Goal: Information Seeking & Learning: Find specific fact

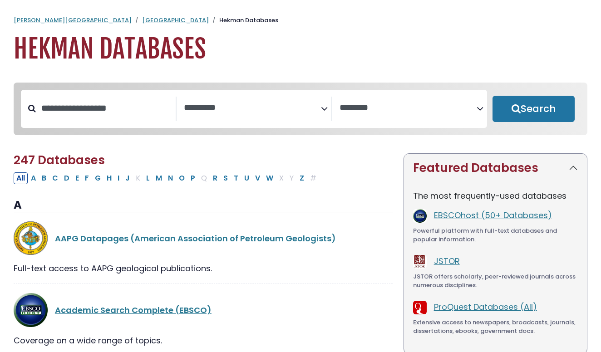
select select "Database Subject Filter"
select select "Database Vendors Filter"
click at [515, 107] on button "Search" at bounding box center [534, 109] width 82 height 26
select select "Database Subject Filter"
select select "Database Vendors Filter"
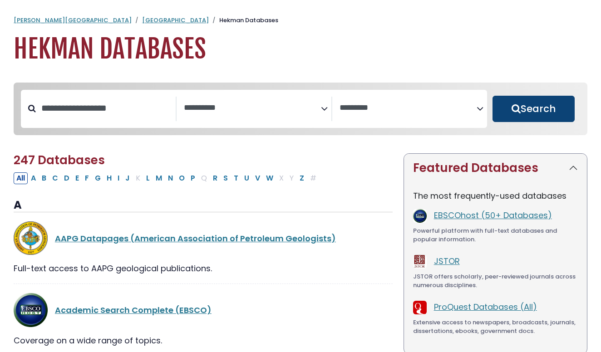
click at [515, 111] on button "Search" at bounding box center [534, 109] width 82 height 26
select select "Database Subject Filter"
select select "Database Vendors Filter"
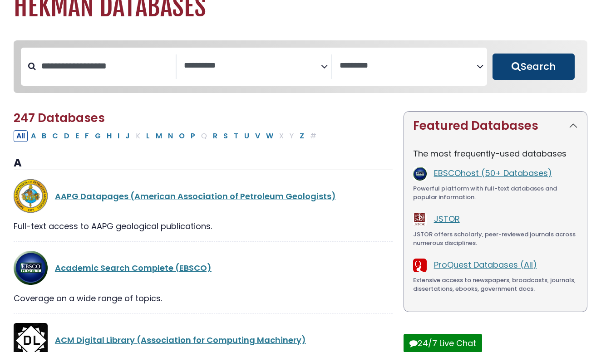
scroll to position [48, 0]
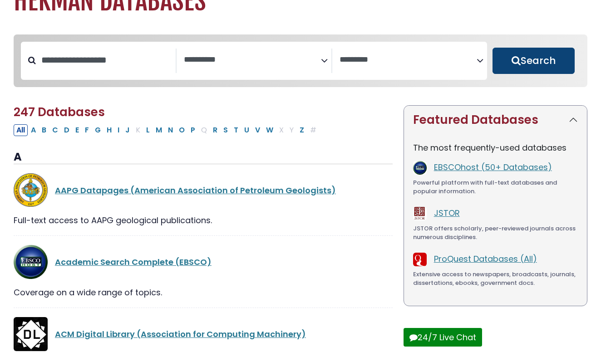
click at [535, 59] on button "Search" at bounding box center [534, 61] width 82 height 26
select select "Database Subject Filter"
select select "Database Vendors Filter"
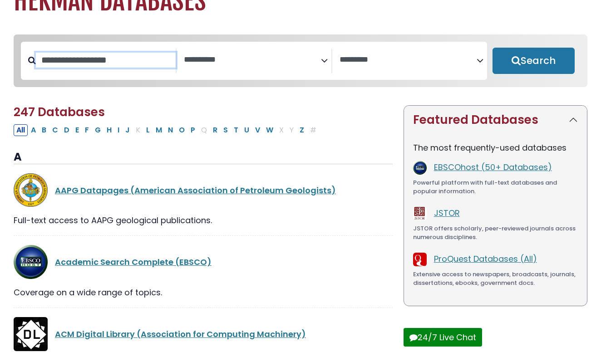
click at [108, 59] on input "Search database by title or keyword" at bounding box center [106, 60] width 140 height 15
type input "********"
click at [533, 61] on button "Search" at bounding box center [534, 61] width 82 height 26
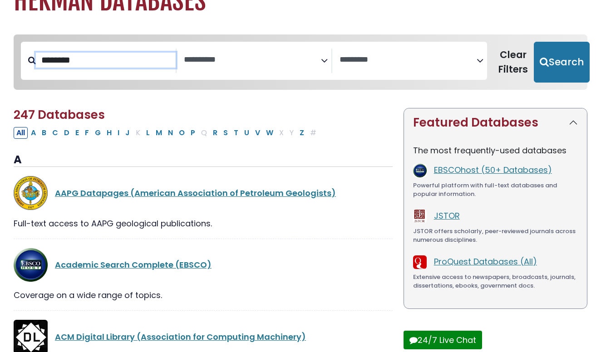
select select "Database Subject Filter"
select select "Database Vendors Filter"
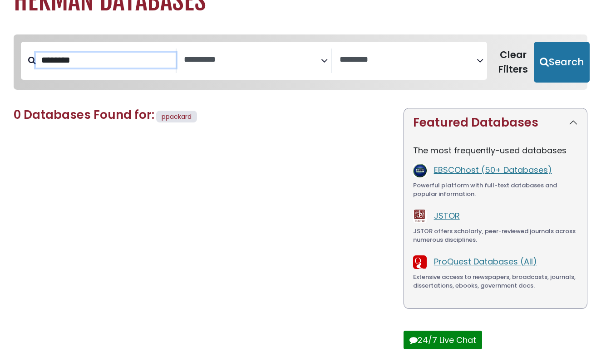
click at [45, 62] on input "********" at bounding box center [106, 60] width 140 height 15
type input "*******"
click at [556, 61] on button "Search" at bounding box center [562, 62] width 56 height 41
select select "Database Subject Filter"
select select "Database Vendors Filter"
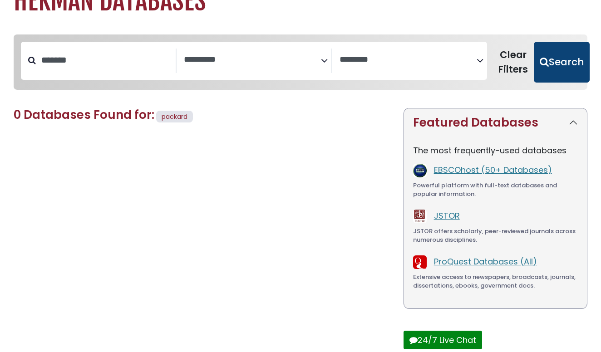
click at [555, 48] on button "Search" at bounding box center [562, 62] width 56 height 41
select select "Database Subject Filter"
select select "Database Vendors Filter"
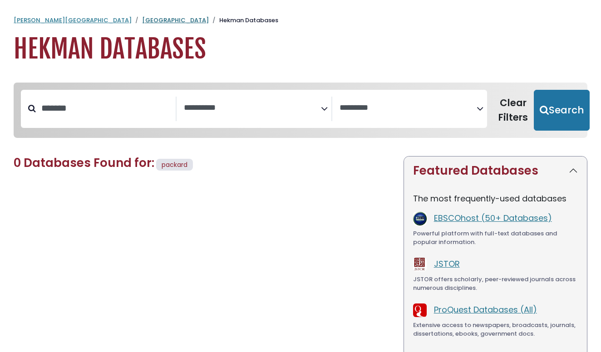
click at [142, 23] on link "[GEOGRAPHIC_DATA]" at bounding box center [175, 20] width 67 height 9
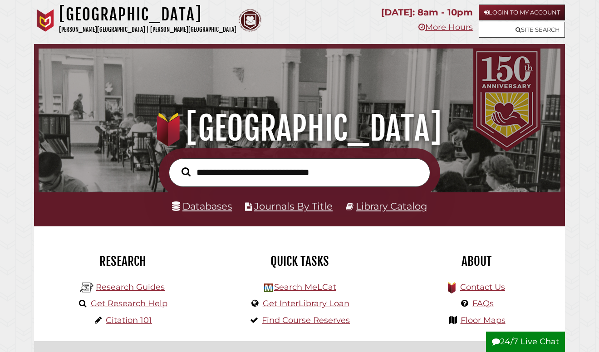
scroll to position [172, 517]
type input "*******"
click at [186, 172] on button "Search" at bounding box center [186, 172] width 18 height 14
